Goal: Check status: Check status

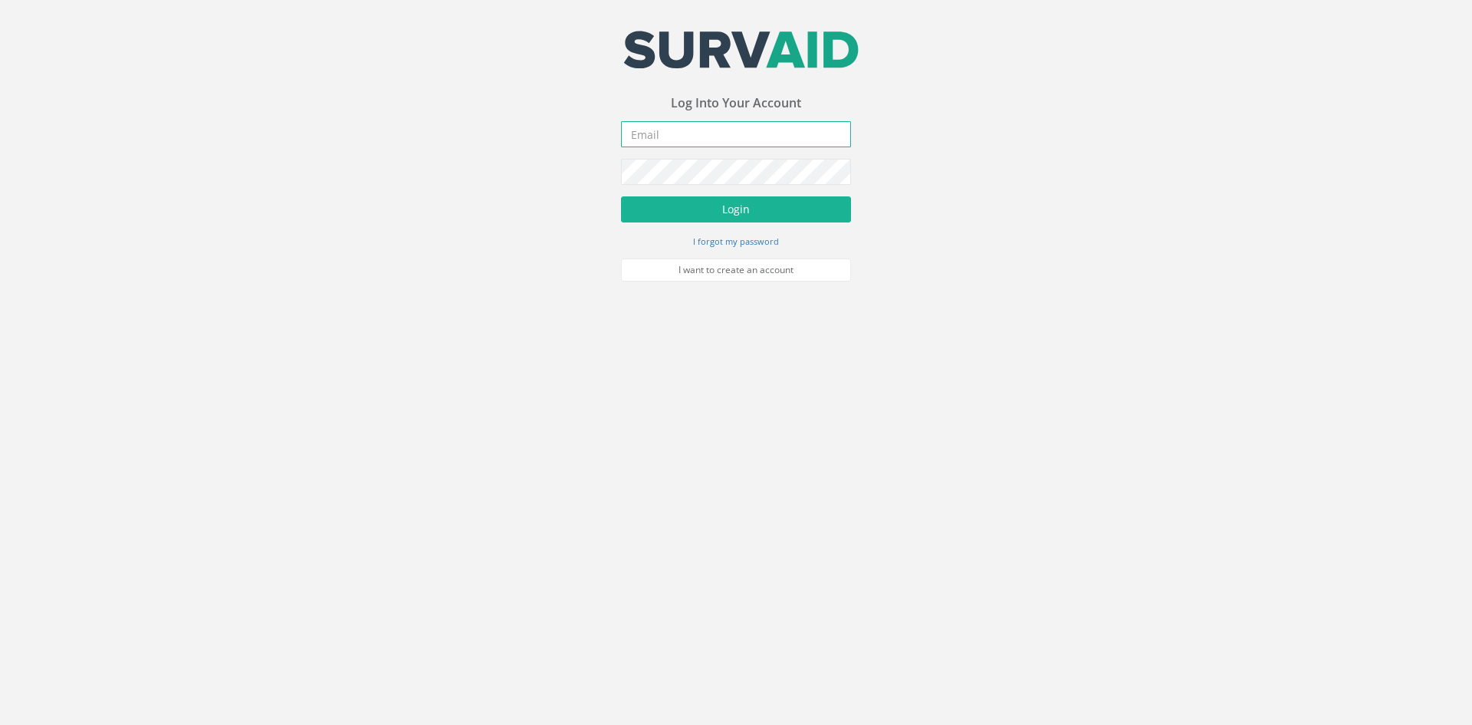
click at [669, 142] on input "email" at bounding box center [736, 134] width 230 height 26
type input "P"
type input "[EMAIL_ADDRESS][DOMAIN_NAME]"
click at [673, 217] on button "Login" at bounding box center [736, 209] width 230 height 26
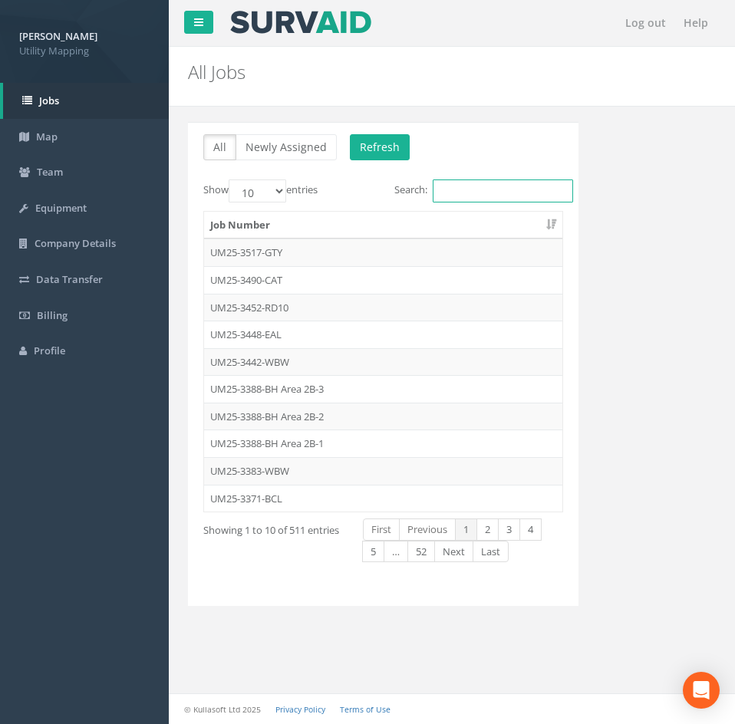
click at [458, 195] on input "Search:" at bounding box center [503, 190] width 140 height 23
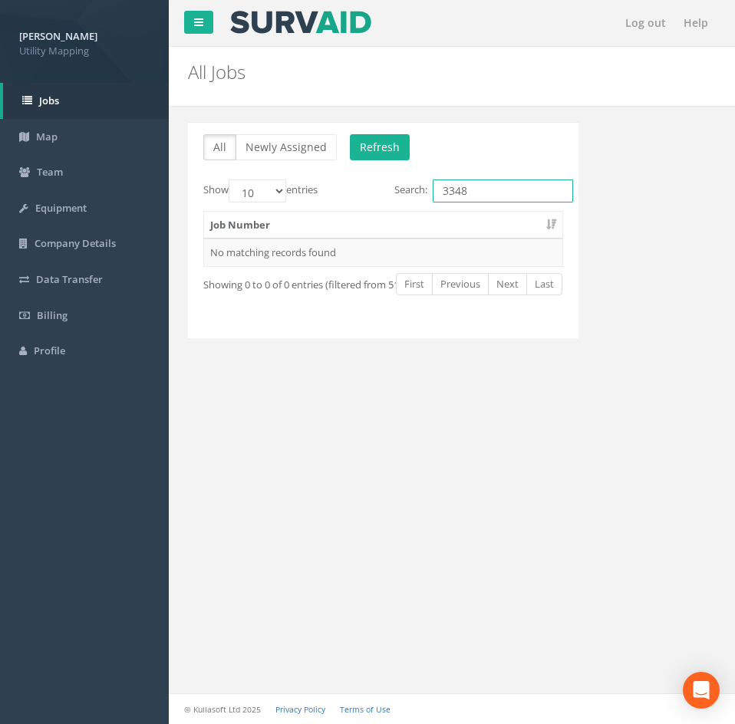
click at [487, 193] on input "3348" at bounding box center [503, 190] width 140 height 23
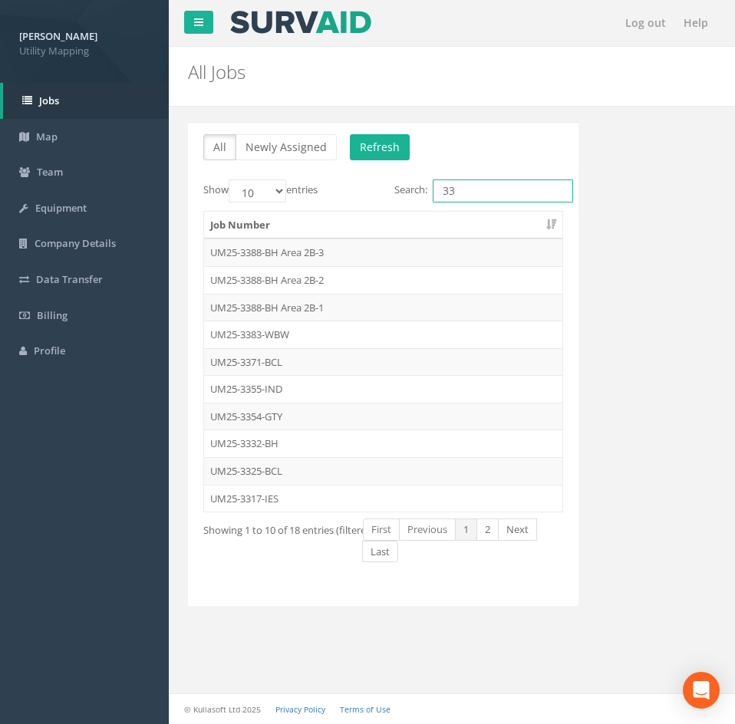
type input "3"
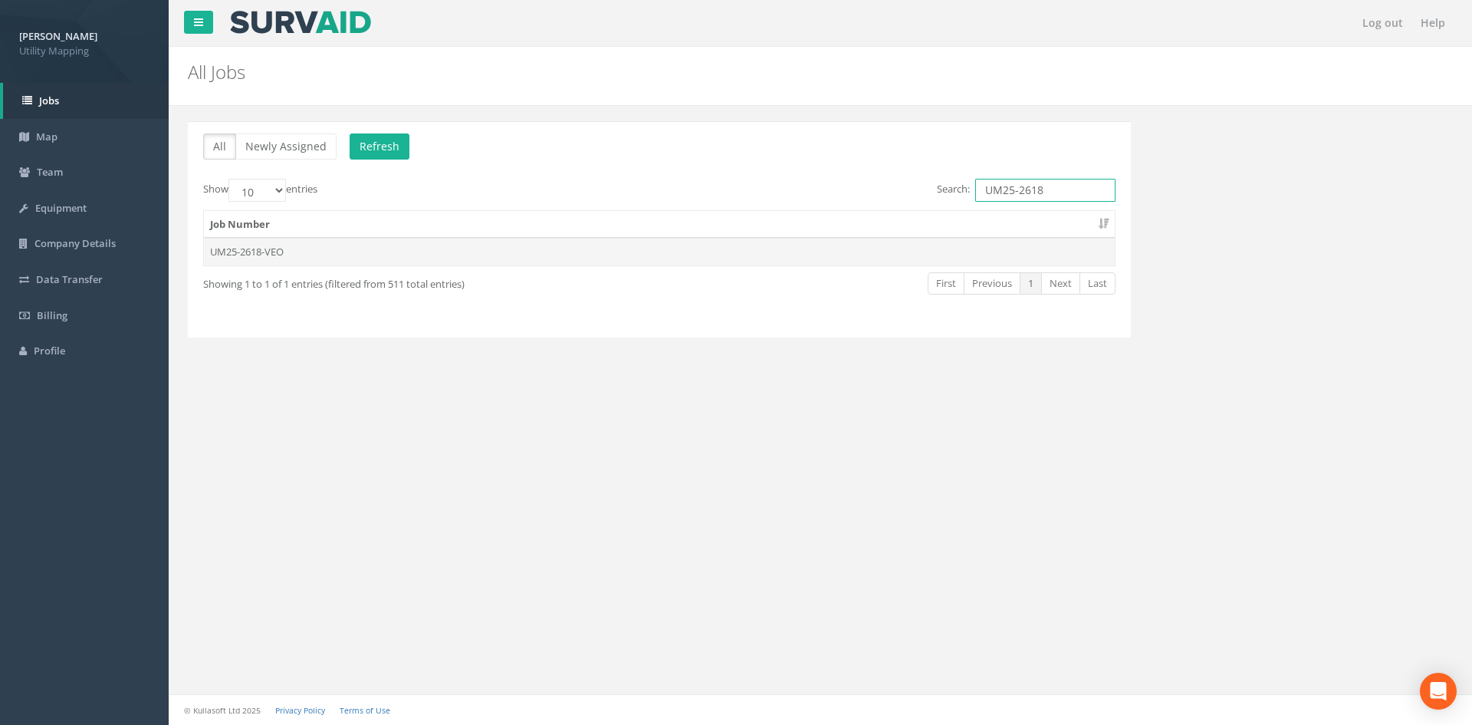
type input "UM25-2618"
click at [258, 256] on td "UM25-2618-VEO" at bounding box center [659, 252] width 911 height 28
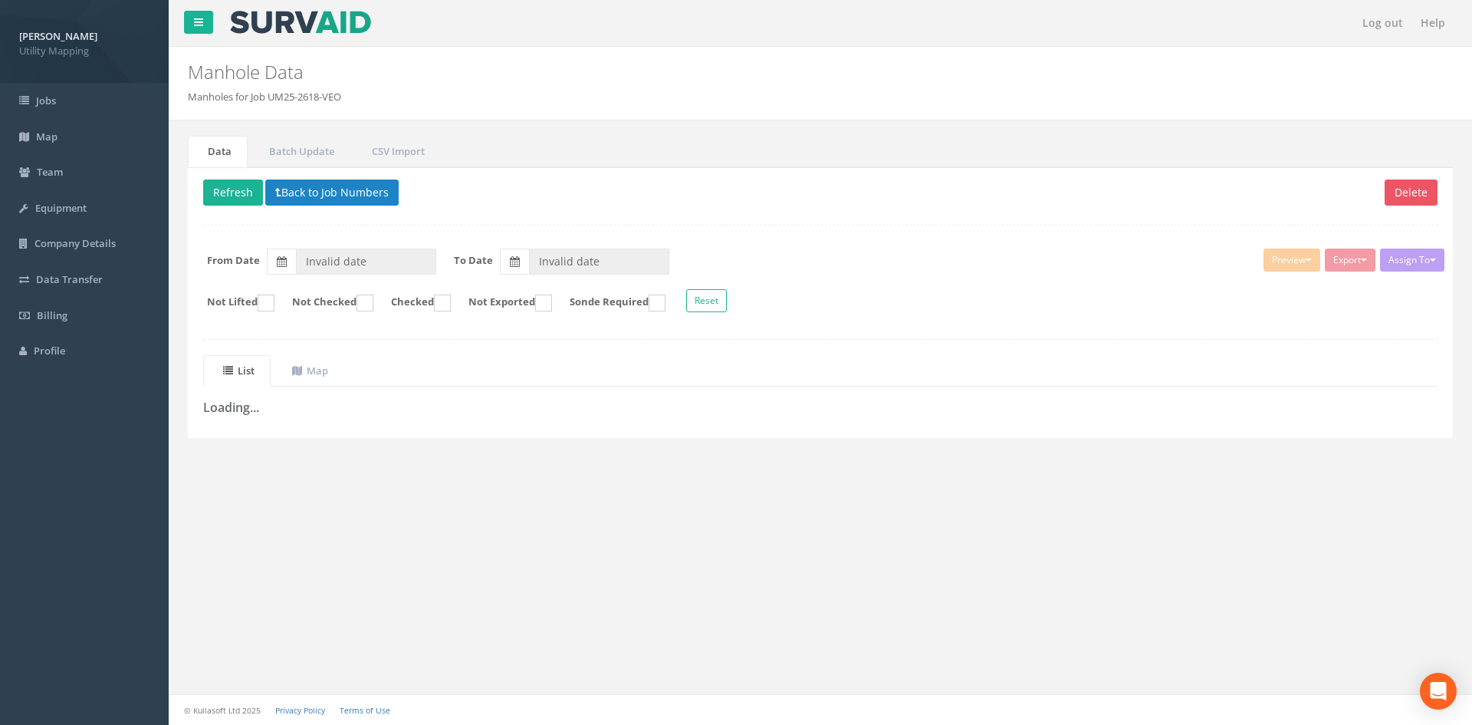
type input "[DATE]"
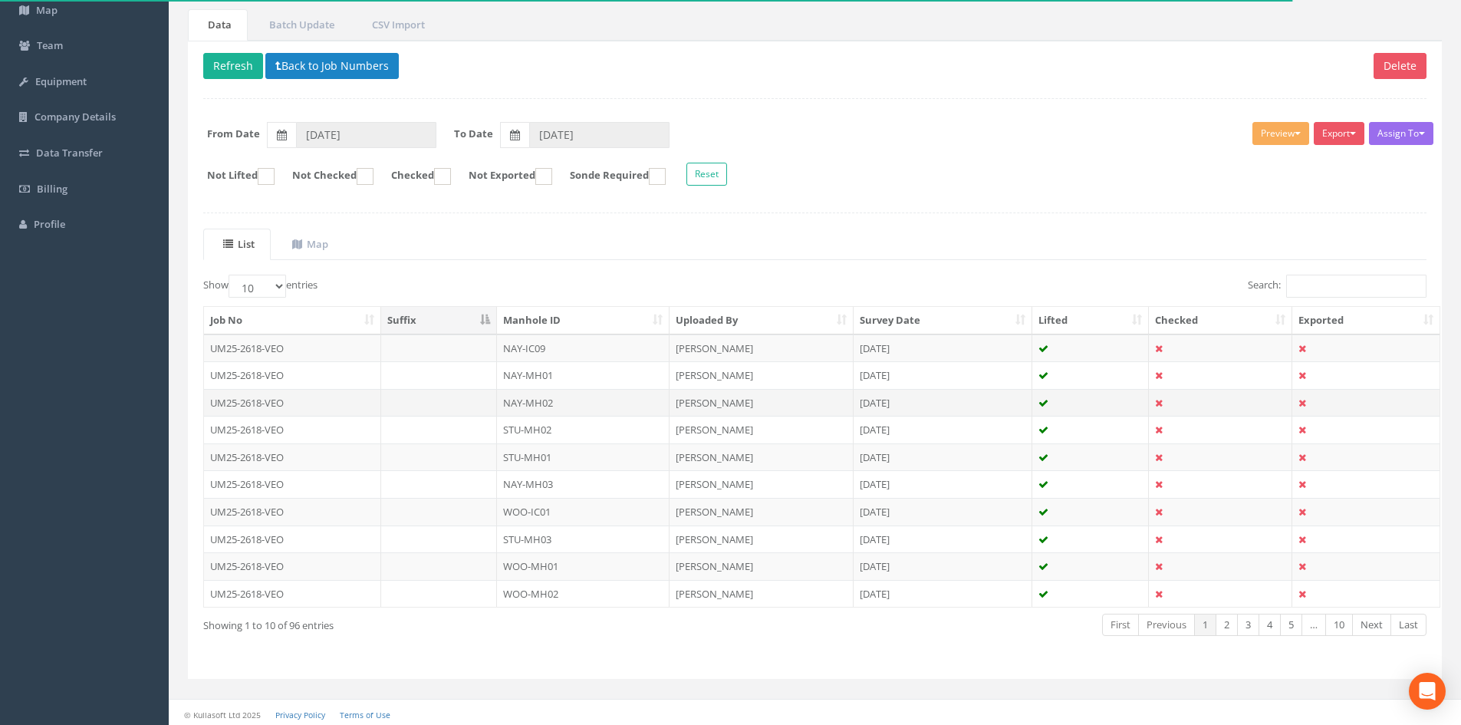
scroll to position [130, 0]
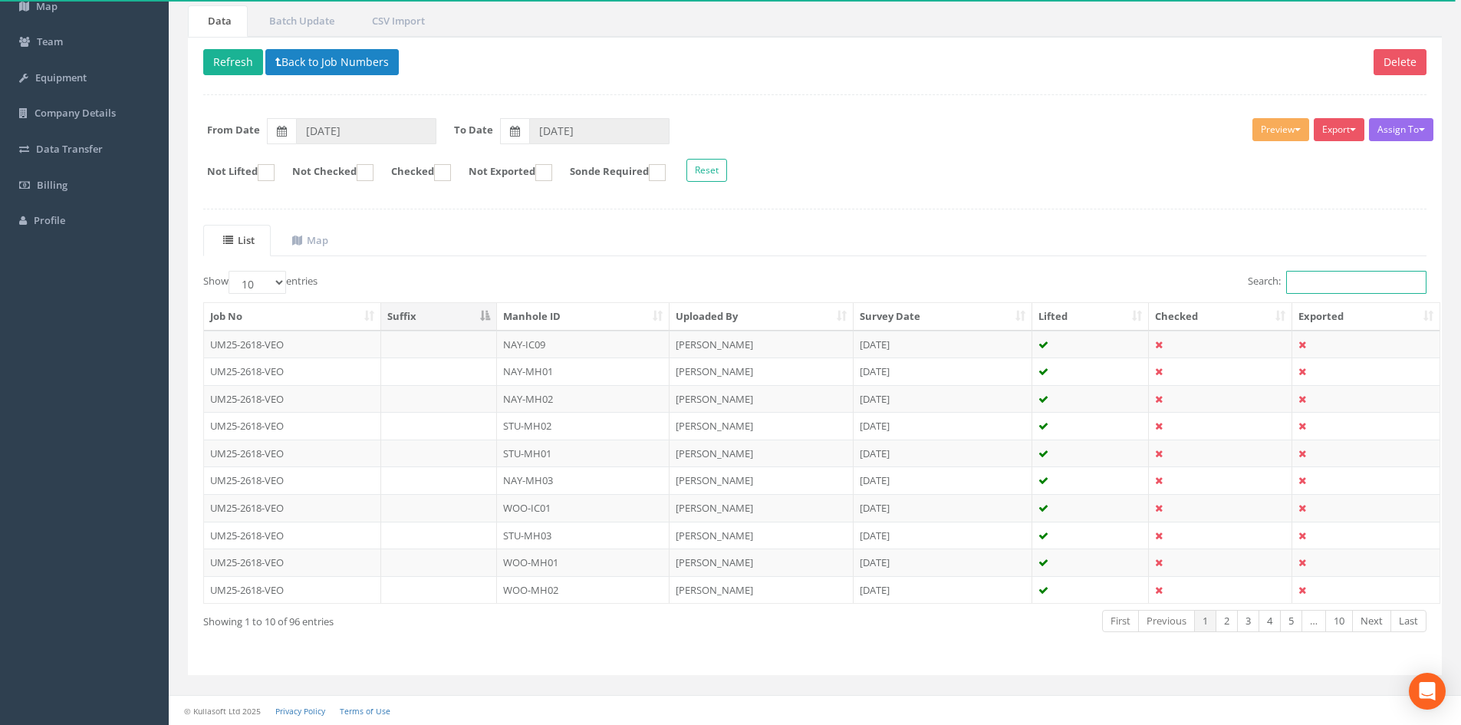
click at [1303, 281] on input "Search:" at bounding box center [1356, 282] width 140 height 23
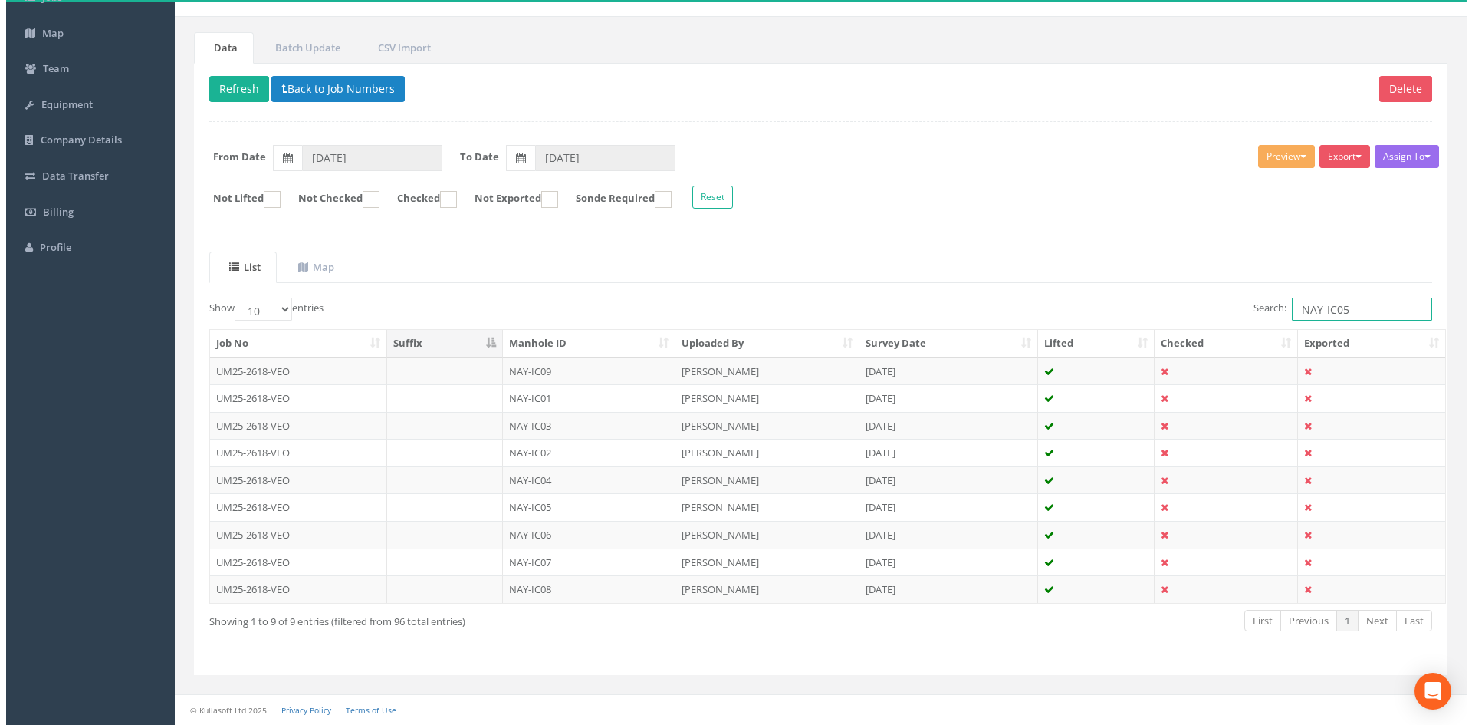
scroll to position [0, 0]
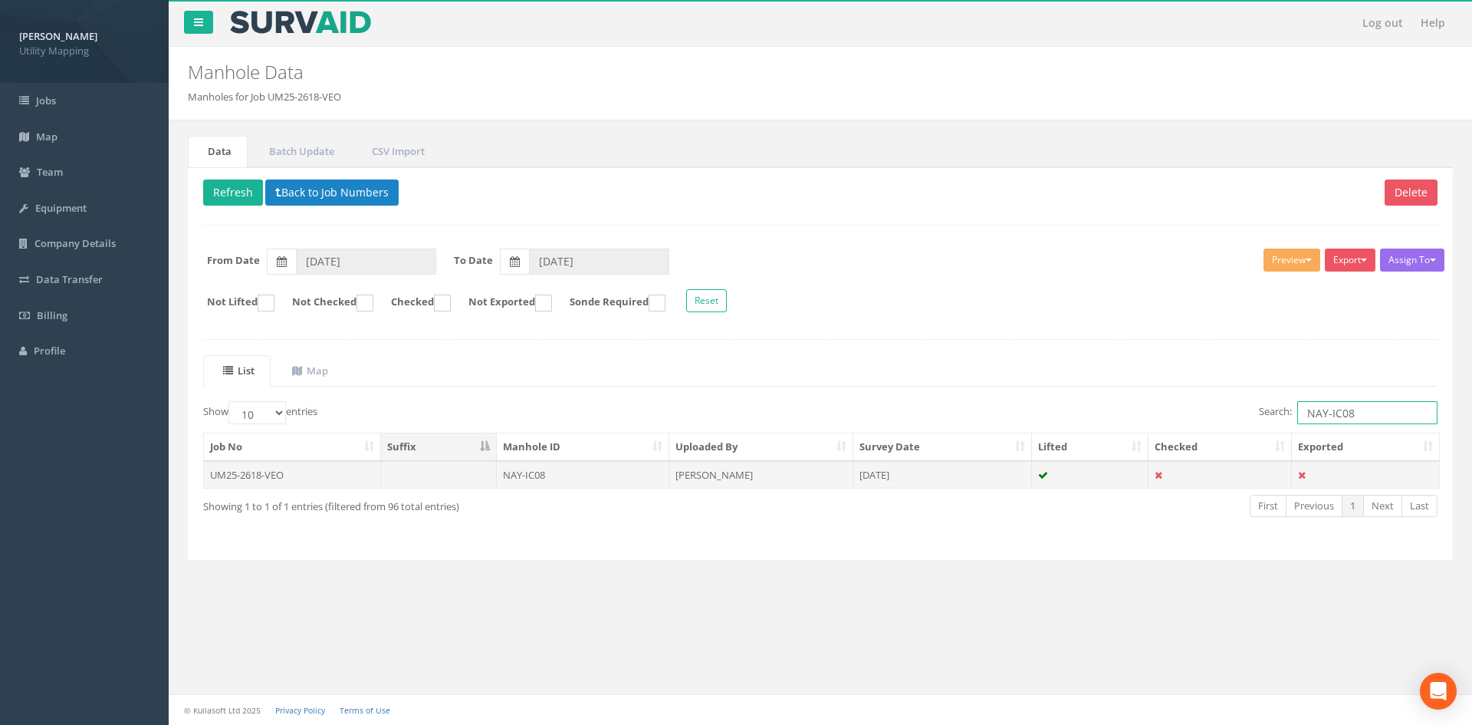
type input "NAY-IC08"
click at [284, 480] on td "UM25-2618-VEO" at bounding box center [292, 475] width 177 height 28
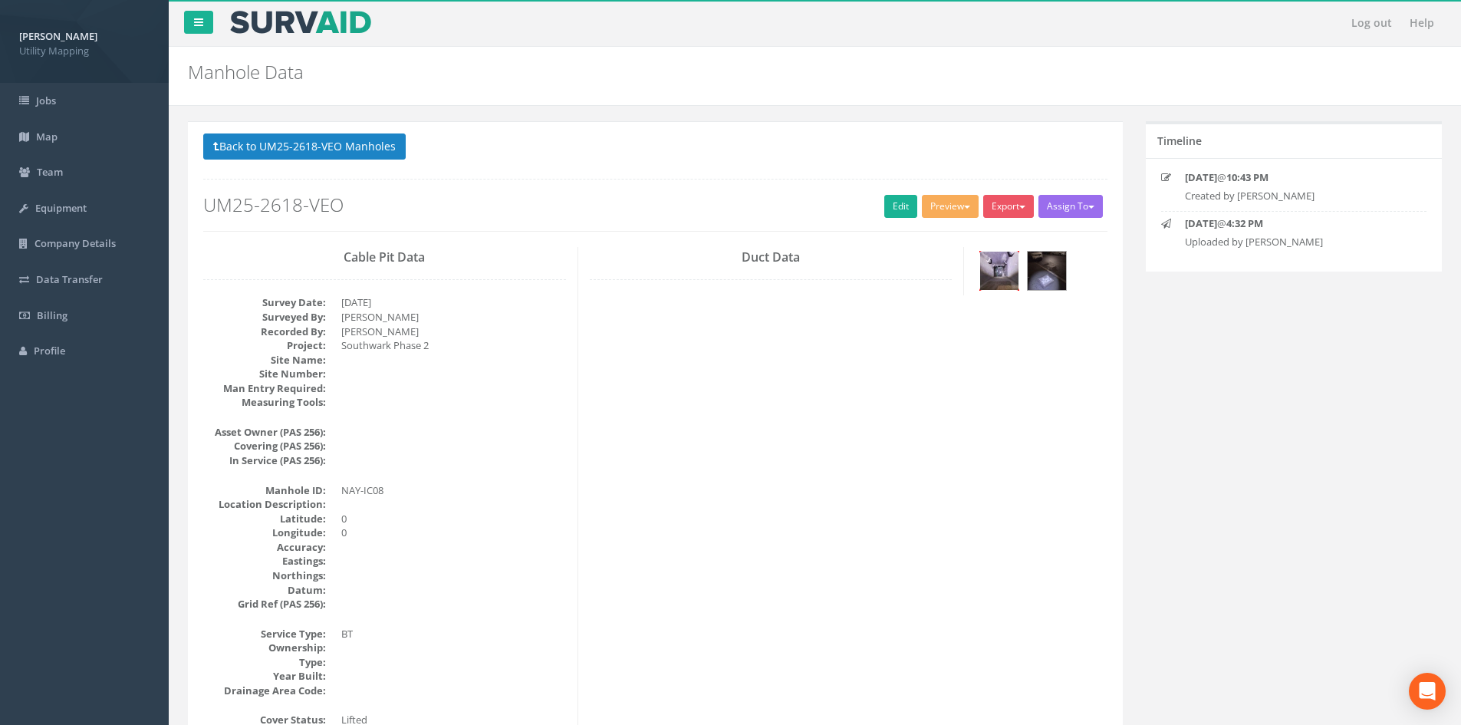
click at [997, 262] on img at bounding box center [999, 271] width 38 height 38
